Goal: Transaction & Acquisition: Book appointment/travel/reservation

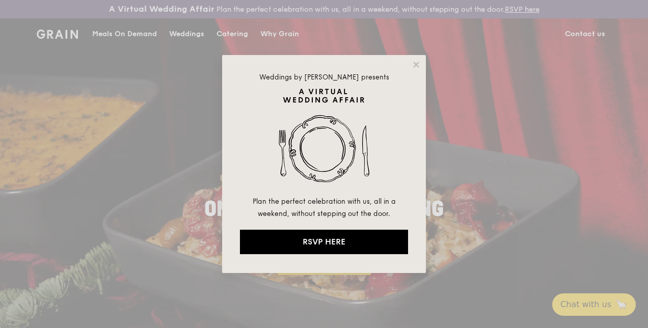
click at [233, 41] on div "Weddings by [PERSON_NAME] presents Plan the perfect celebration with us, all in…" at bounding box center [324, 164] width 648 height 328
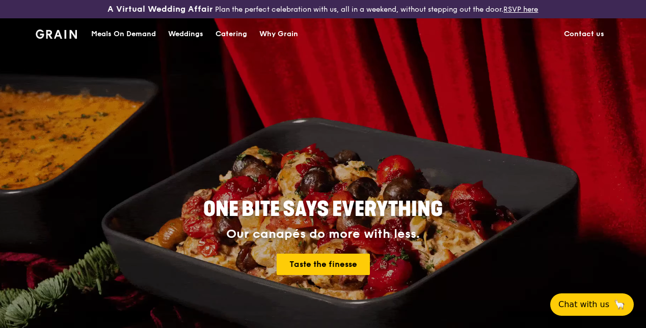
click at [276, 177] on div "ONE BITE SAYS EVERYTHING Our canapés do more with less. Taste the finesse" at bounding box center [322, 237] width 505 height 377
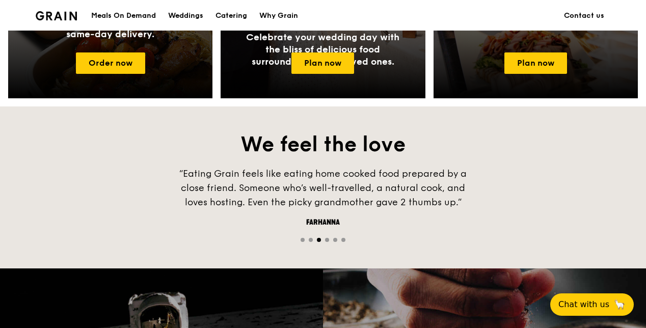
scroll to position [611, 0]
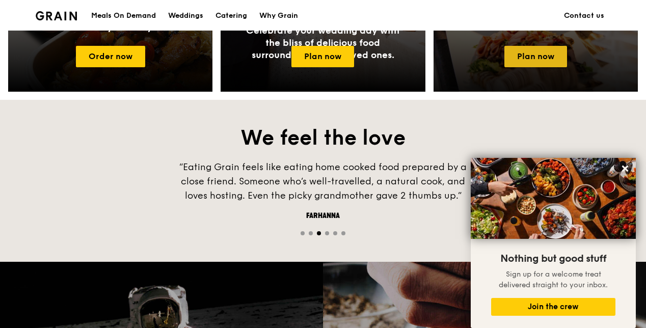
click at [531, 67] on link "Plan now" at bounding box center [535, 56] width 63 height 21
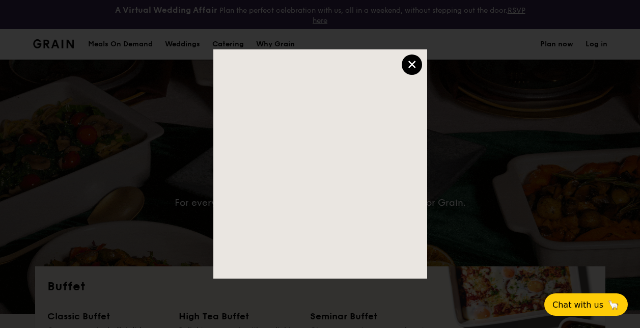
select select
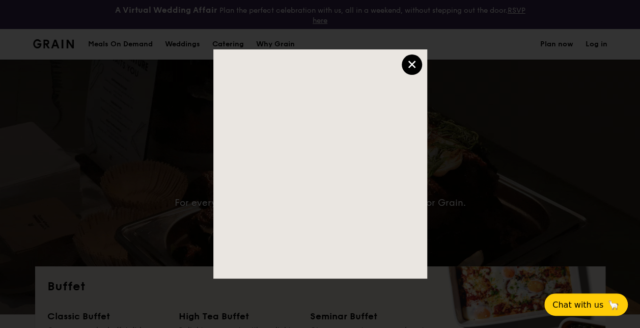
click at [414, 64] on div "×" at bounding box center [412, 64] width 20 height 20
